Goal: Check status: Check status

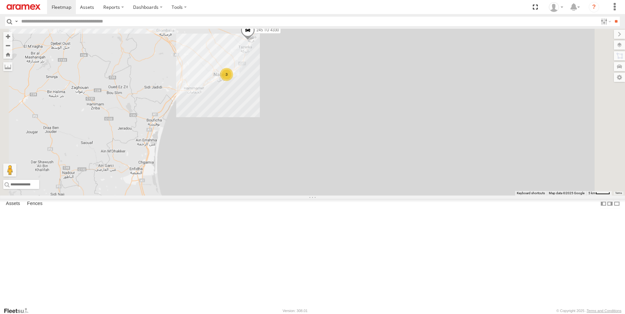
drag, startPoint x: 299, startPoint y: 85, endPoint x: 301, endPoint y: 133, distance: 48.8
click at [301, 133] on div "245 TU 4330 241 TU 8769 3 231 TU 3162" at bounding box center [312, 112] width 625 height 167
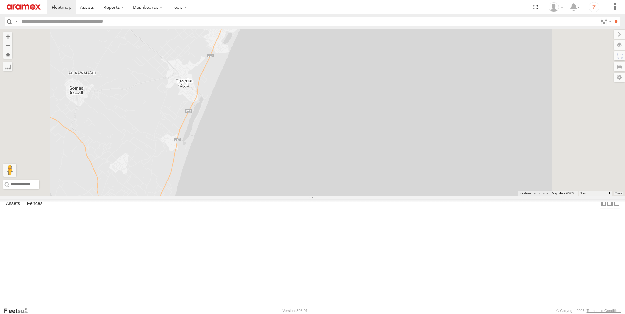
click at [236, 10] on span at bounding box center [229, 1] width 14 height 18
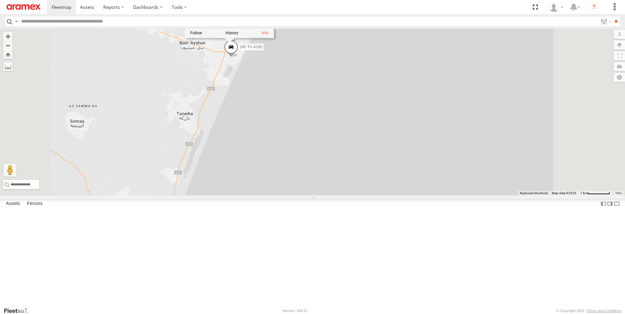
drag, startPoint x: 301, startPoint y: 106, endPoint x: 302, endPoint y: 139, distance: 32.7
click at [302, 139] on div "231 TU 3162 247 TU 7028 245 TU 4330 241 TU 8769 241 TU 8769 Nabeul branch ج 27 …" at bounding box center [312, 112] width 625 height 167
click at [285, 129] on div "231 TU 3162 247 TU 7028 245 TU 4330 241 TU 8769 241 TU 8769 Nabeul branch ج 27 …" at bounding box center [312, 112] width 625 height 167
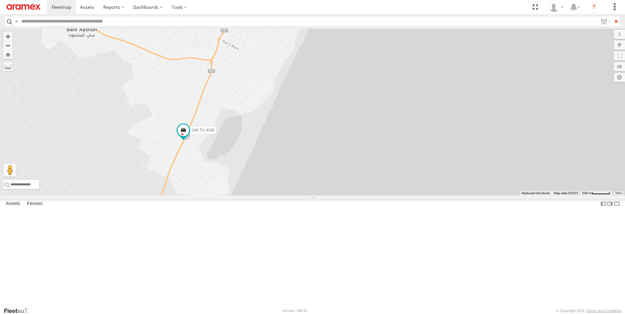
click at [237, 22] on span at bounding box center [229, 13] width 14 height 18
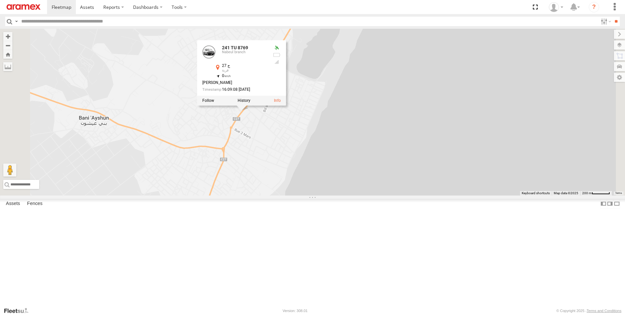
drag, startPoint x: 336, startPoint y: 105, endPoint x: 347, endPoint y: 194, distance: 90.0
click at [347, 194] on div "245 TU 4330 241 TU 8769 241 TU 8769 Nabeul branch ج 27 قربة 36.57692 , 10.86028…" at bounding box center [312, 112] width 625 height 167
click at [250, 103] on label at bounding box center [244, 100] width 13 height 5
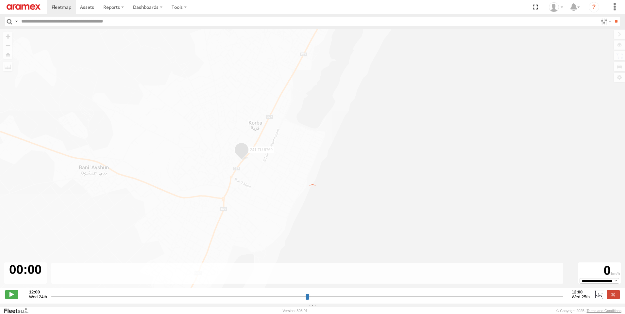
type input "**********"
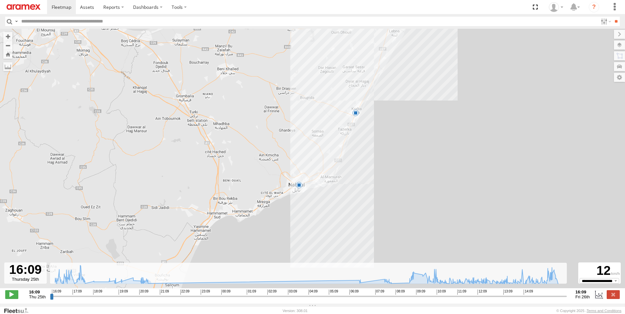
drag, startPoint x: 205, startPoint y: 231, endPoint x: 254, endPoint y: 159, distance: 87.4
click at [253, 159] on div "241 TU 8769 14:16 Fri 16:00 Fri 12 9" at bounding box center [312, 162] width 625 height 267
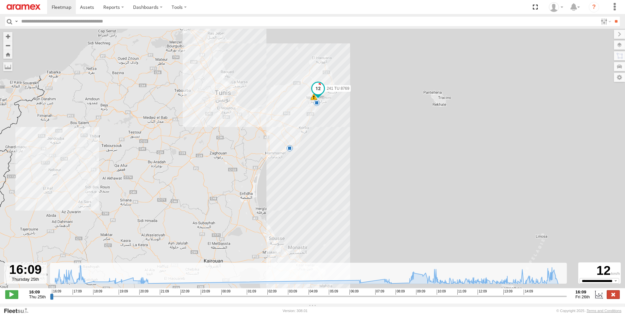
click at [616, 298] on label at bounding box center [613, 295] width 13 height 8
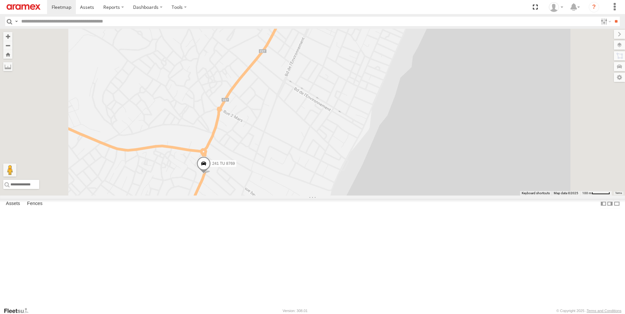
click at [211, 174] on span at bounding box center [203, 165] width 14 height 18
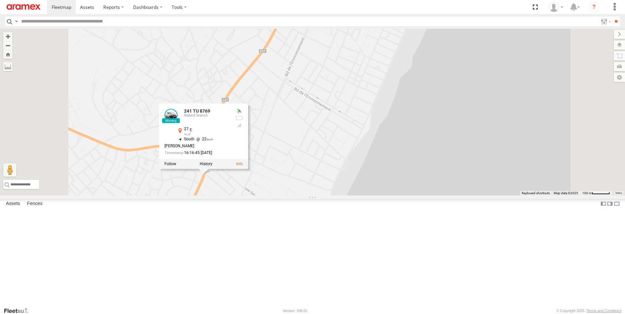
click at [395, 196] on div "241 TU 8769 241 TU 8769 Nabeul branch ج 27 قربة 36.57169 , 10.85789 South 22 So…" at bounding box center [312, 112] width 625 height 167
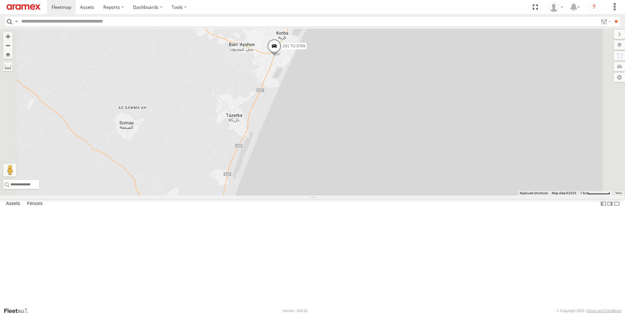
drag, startPoint x: 359, startPoint y: 216, endPoint x: 363, endPoint y: 137, distance: 79.2
click at [363, 137] on div "241 TU 8769" at bounding box center [312, 112] width 625 height 167
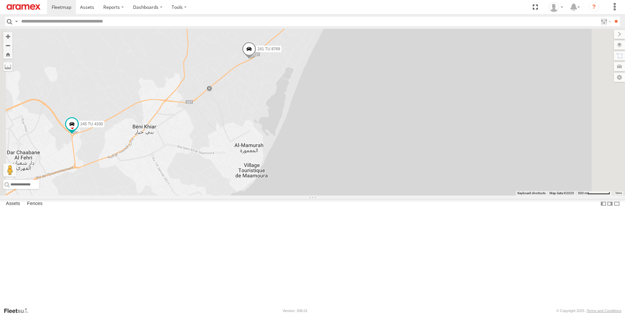
click at [256, 59] on span at bounding box center [249, 51] width 14 height 18
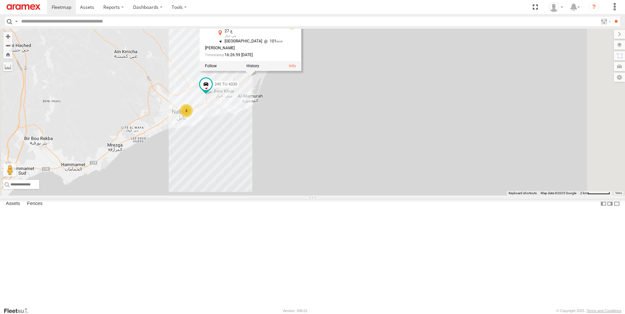
drag, startPoint x: 499, startPoint y: 197, endPoint x: 498, endPoint y: 193, distance: 4.4
click at [499, 196] on div "245 TU 4330 241 TU 8769 231 TU 3162 241 TU 8769 Nabeul branch ج 27 بني خيار 36.…" at bounding box center [312, 112] width 625 height 167
